Goal: Navigation & Orientation: Find specific page/section

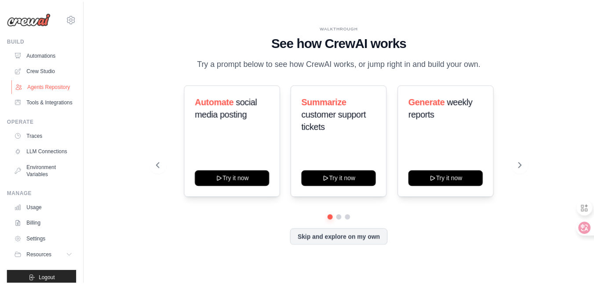
scroll to position [13, 0]
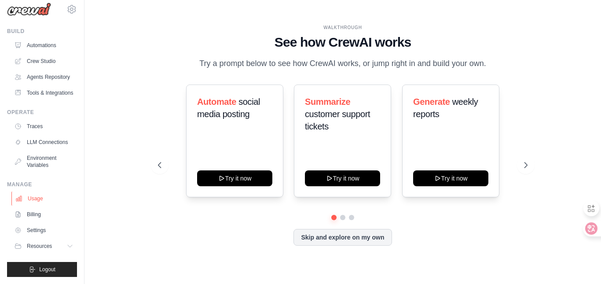
click at [40, 205] on link "Usage" at bounding box center [44, 198] width 66 height 14
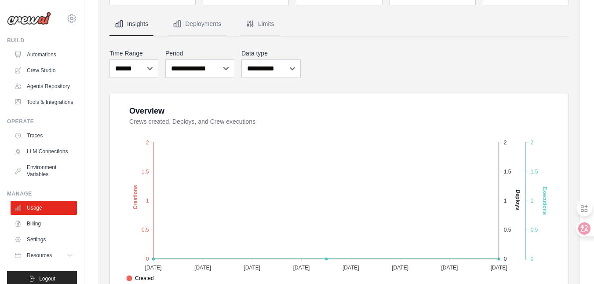
scroll to position [27, 0]
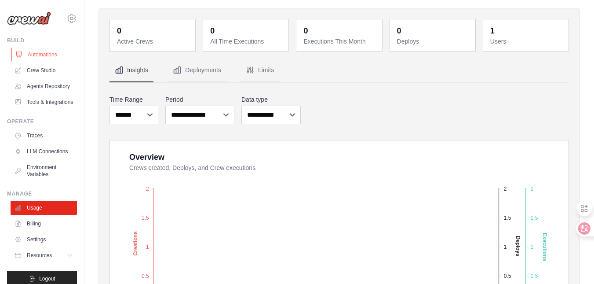
click at [45, 56] on link "Automations" at bounding box center [44, 54] width 66 height 14
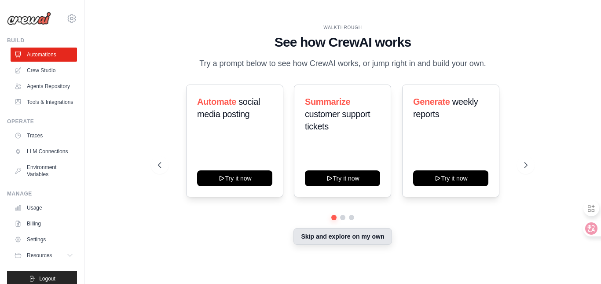
click at [386, 241] on button "Skip and explore on my own" at bounding box center [342, 236] width 98 height 17
